Goal: Task Accomplishment & Management: Use online tool/utility

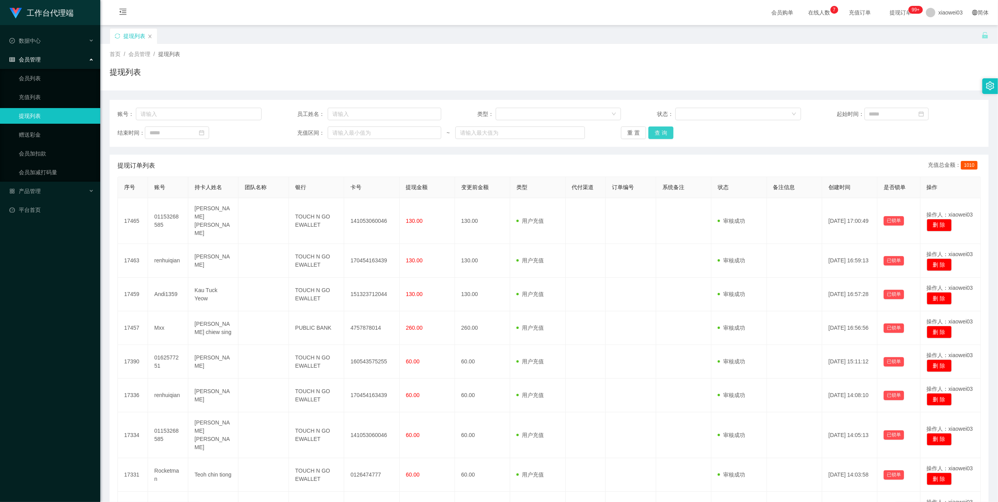
click at [663, 130] on button "查 询" at bounding box center [660, 132] width 25 height 13
click at [55, 75] on link "会员列表" at bounding box center [56, 78] width 75 height 16
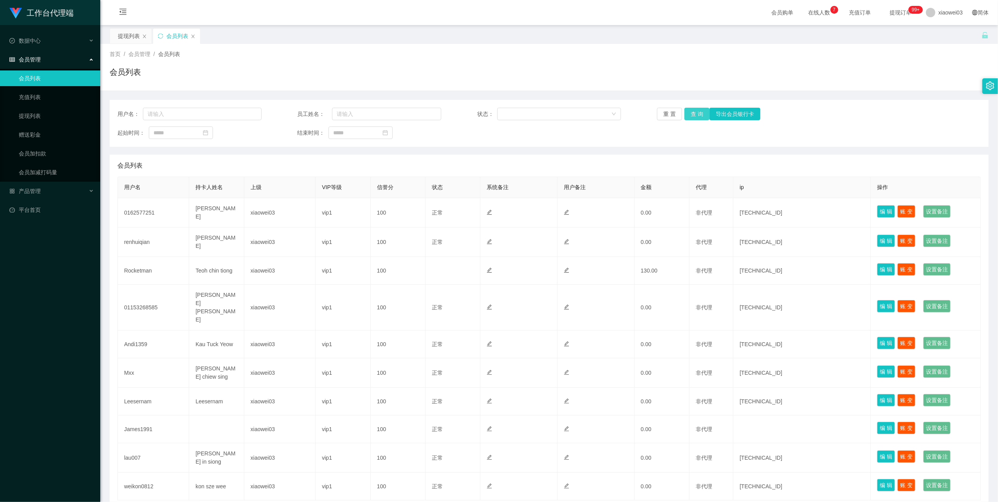
click at [685, 112] on button "查 询" at bounding box center [696, 114] width 25 height 13
click at [43, 99] on link "充值列表" at bounding box center [56, 97] width 75 height 16
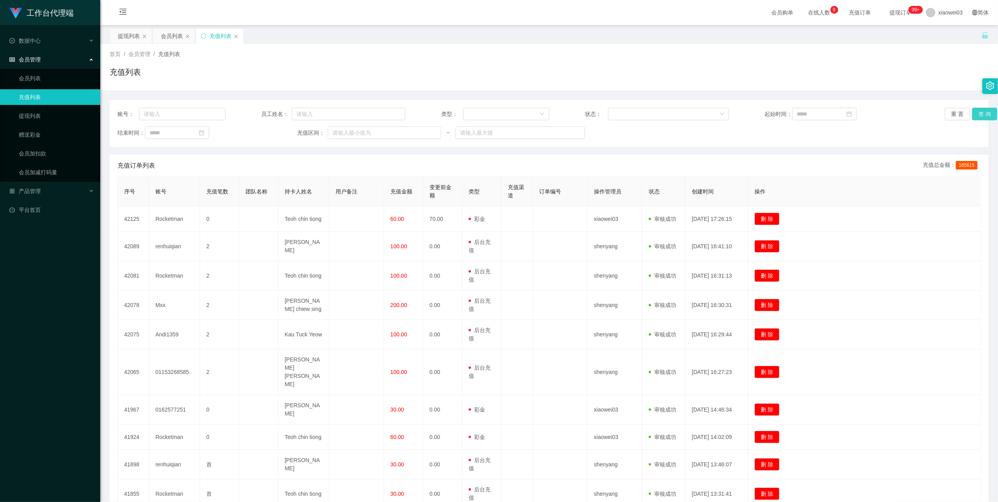
click at [978, 114] on button "查 询" at bounding box center [984, 114] width 25 height 13
click at [540, 119] on div at bounding box center [506, 114] width 86 height 13
click at [492, 153] on li "赠送彩金" at bounding box center [503, 154] width 85 height 13
click at [979, 111] on button "查 询" at bounding box center [984, 114] width 25 height 13
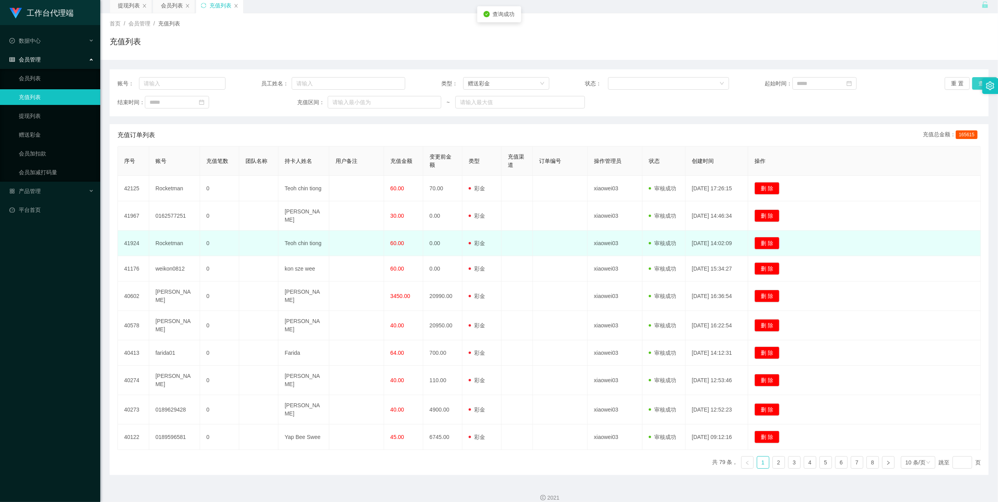
scroll to position [61, 0]
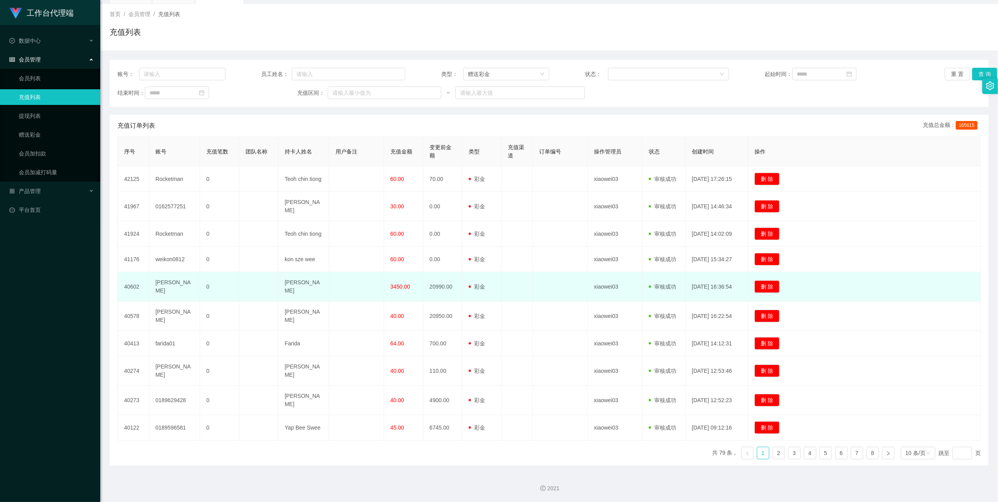
click at [390, 285] on td "3450.00" at bounding box center [403, 286] width 39 height 29
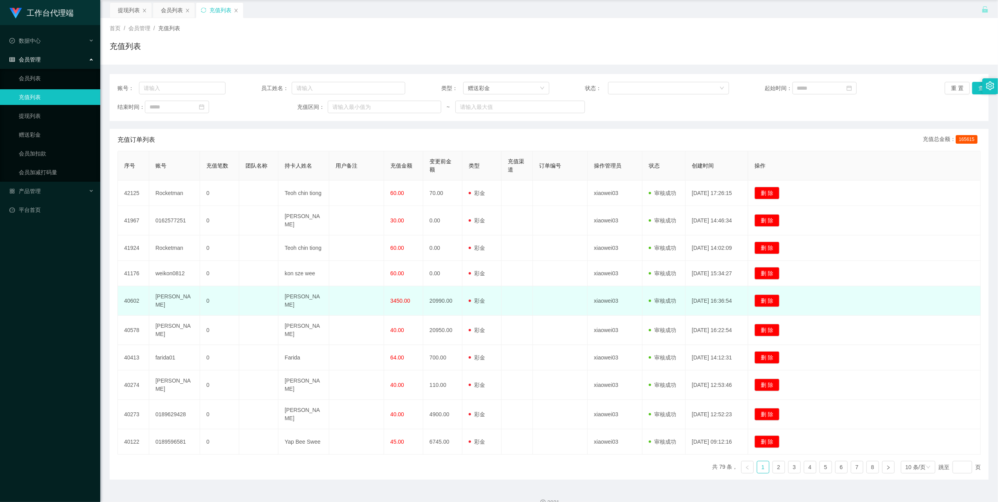
scroll to position [0, 0]
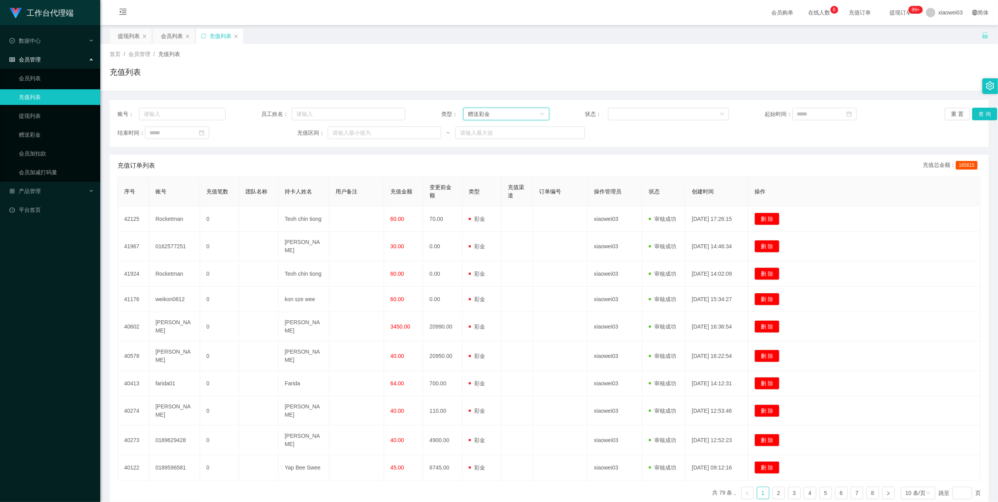
click at [540, 113] on icon "图标: down" at bounding box center [542, 114] width 5 height 5
click at [498, 138] on li "会员入款" at bounding box center [503, 142] width 85 height 13
click at [980, 116] on button "查 询" at bounding box center [984, 114] width 25 height 13
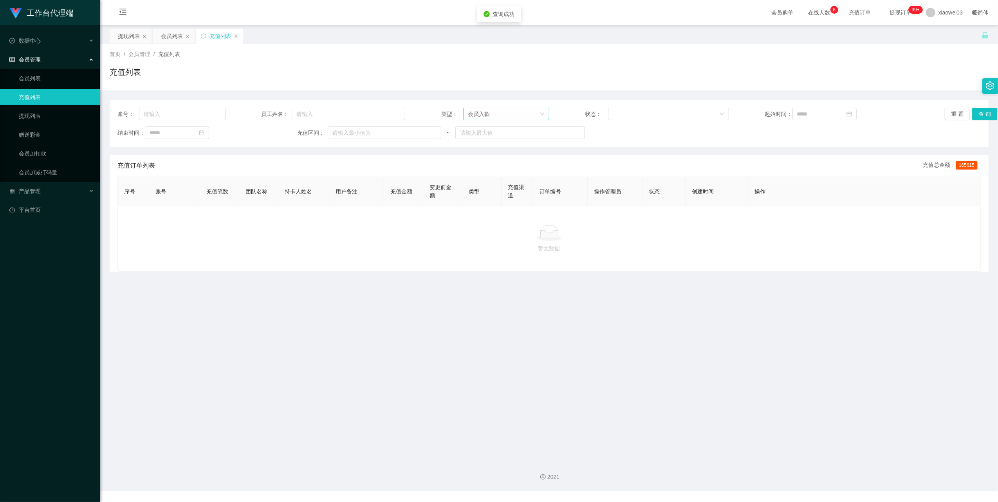
click at [543, 120] on div "会员入款" at bounding box center [506, 114] width 86 height 13
click at [516, 127] on li "后台充值" at bounding box center [503, 129] width 85 height 13
click at [980, 117] on button "查 询" at bounding box center [984, 114] width 25 height 13
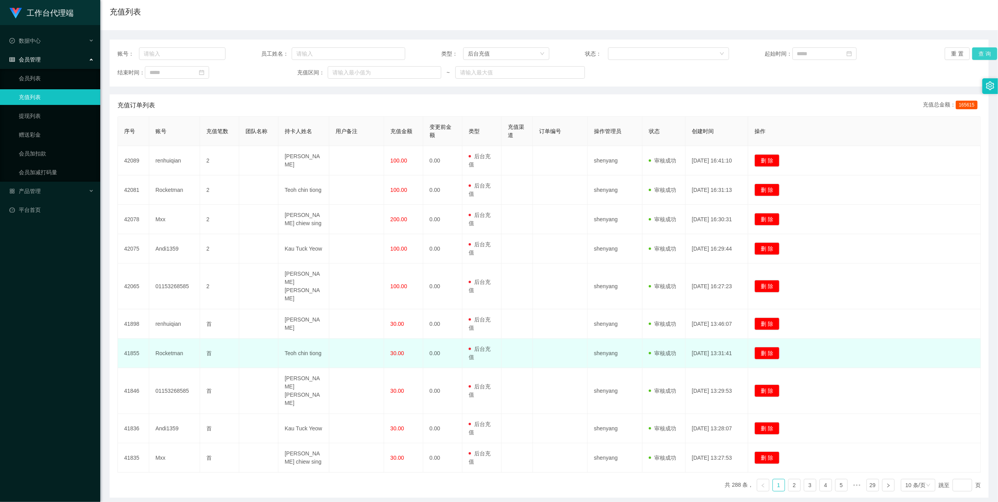
scroll to position [61, 0]
